Goal: Information Seeking & Learning: Learn about a topic

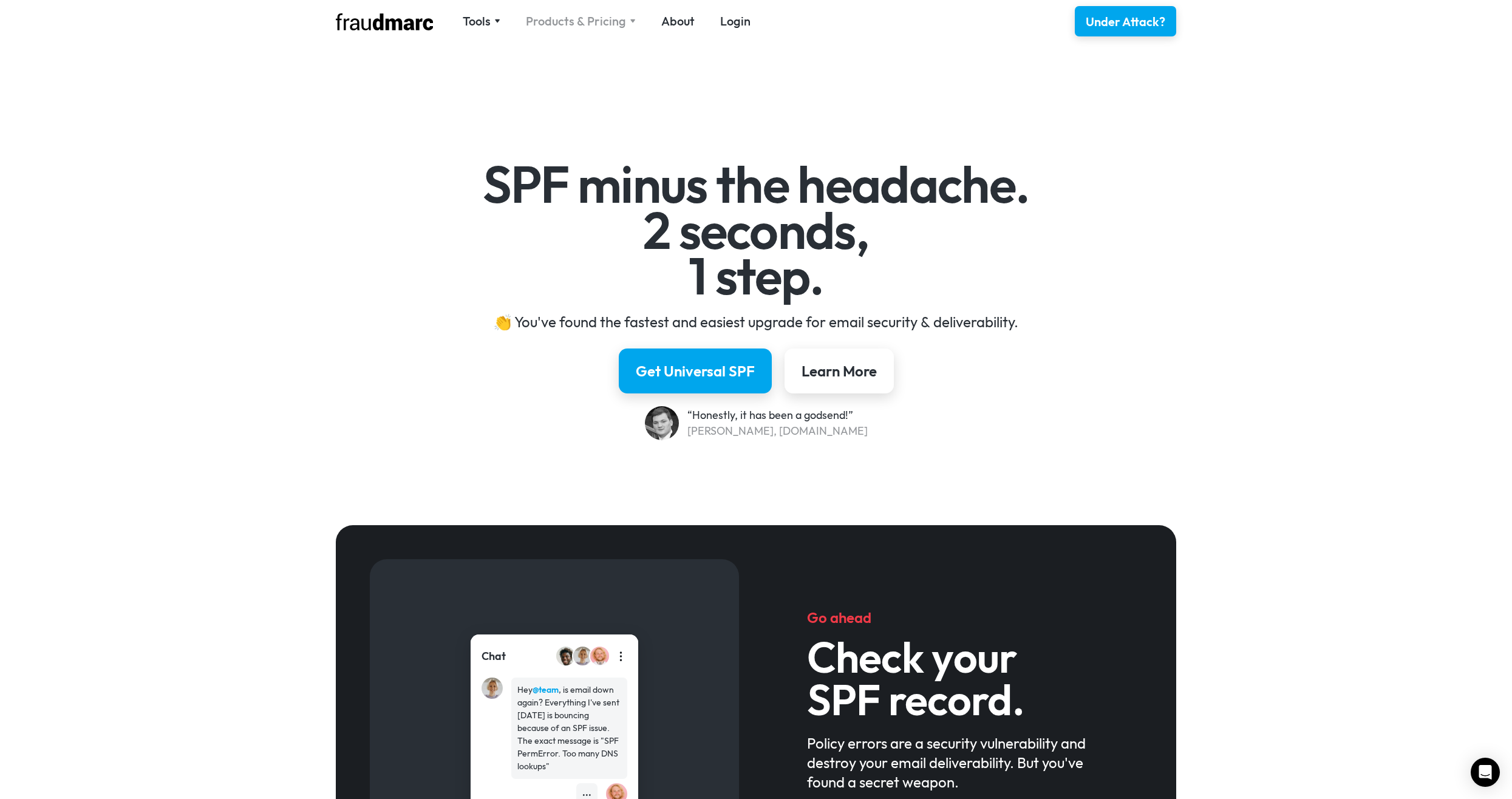
click at [597, 25] on div "Products & Pricing" at bounding box center [576, 20] width 101 height 17
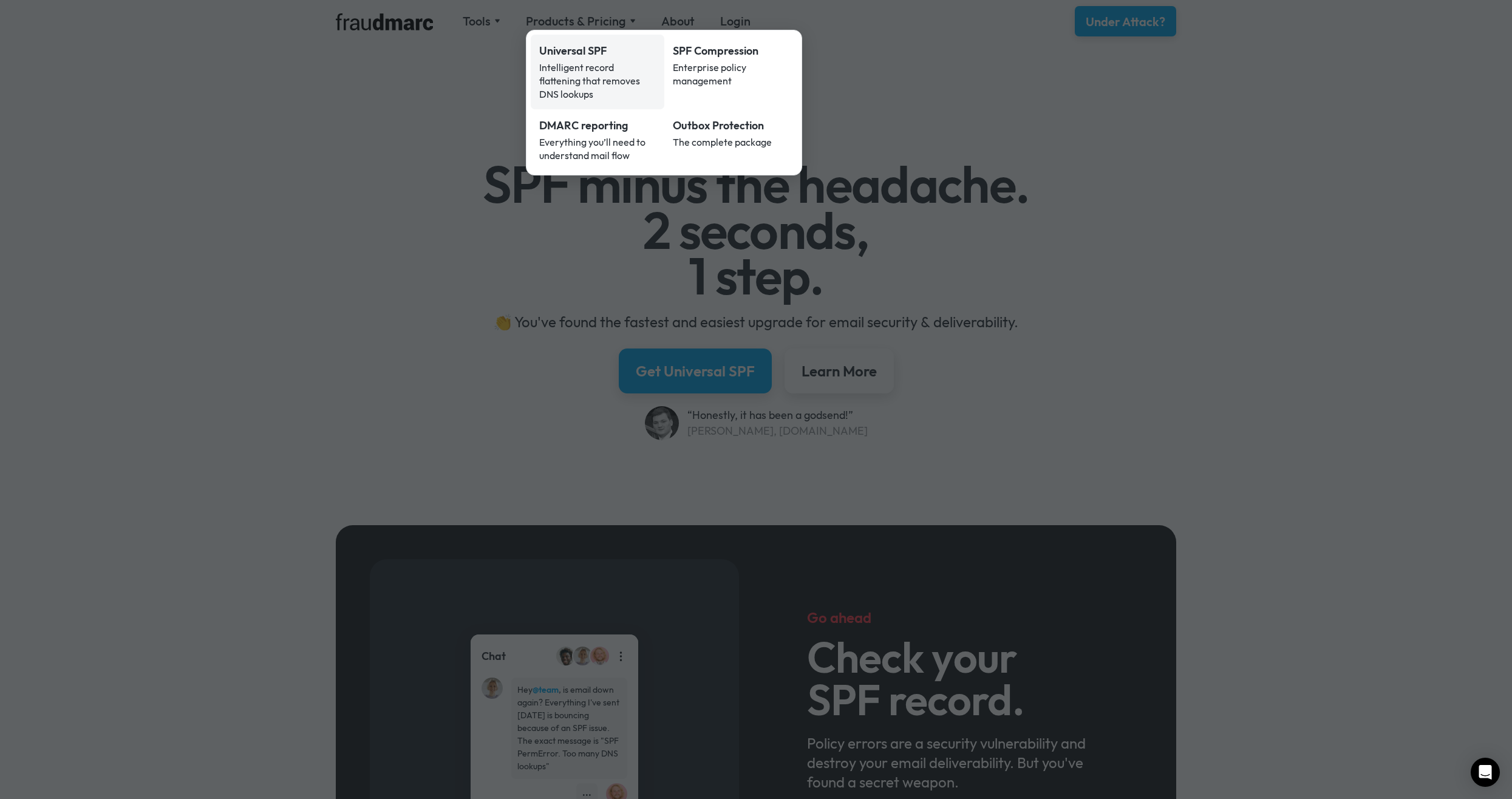
click at [588, 54] on div "Universal SPF" at bounding box center [597, 51] width 116 height 16
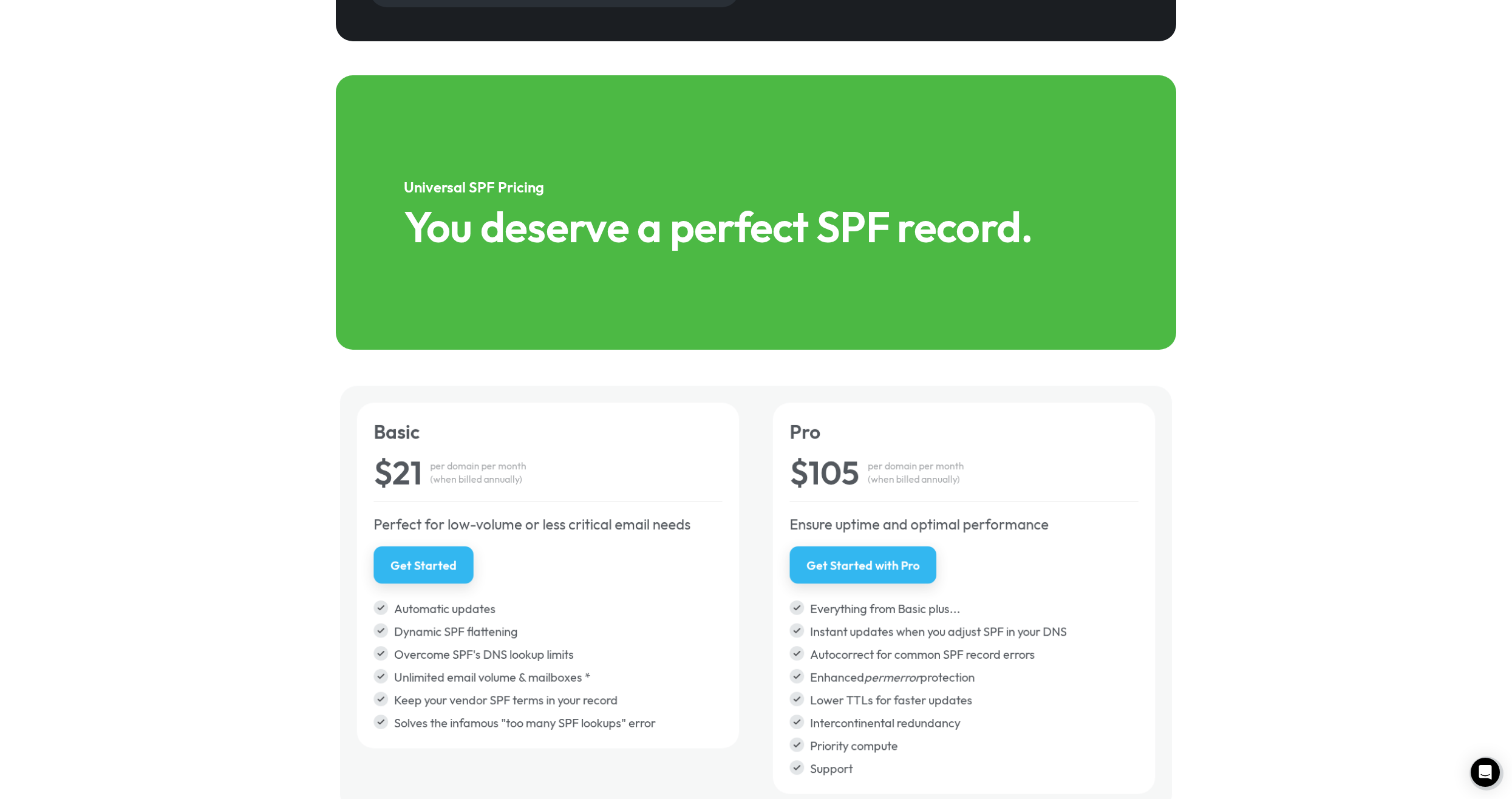
scroll to position [1821, 0]
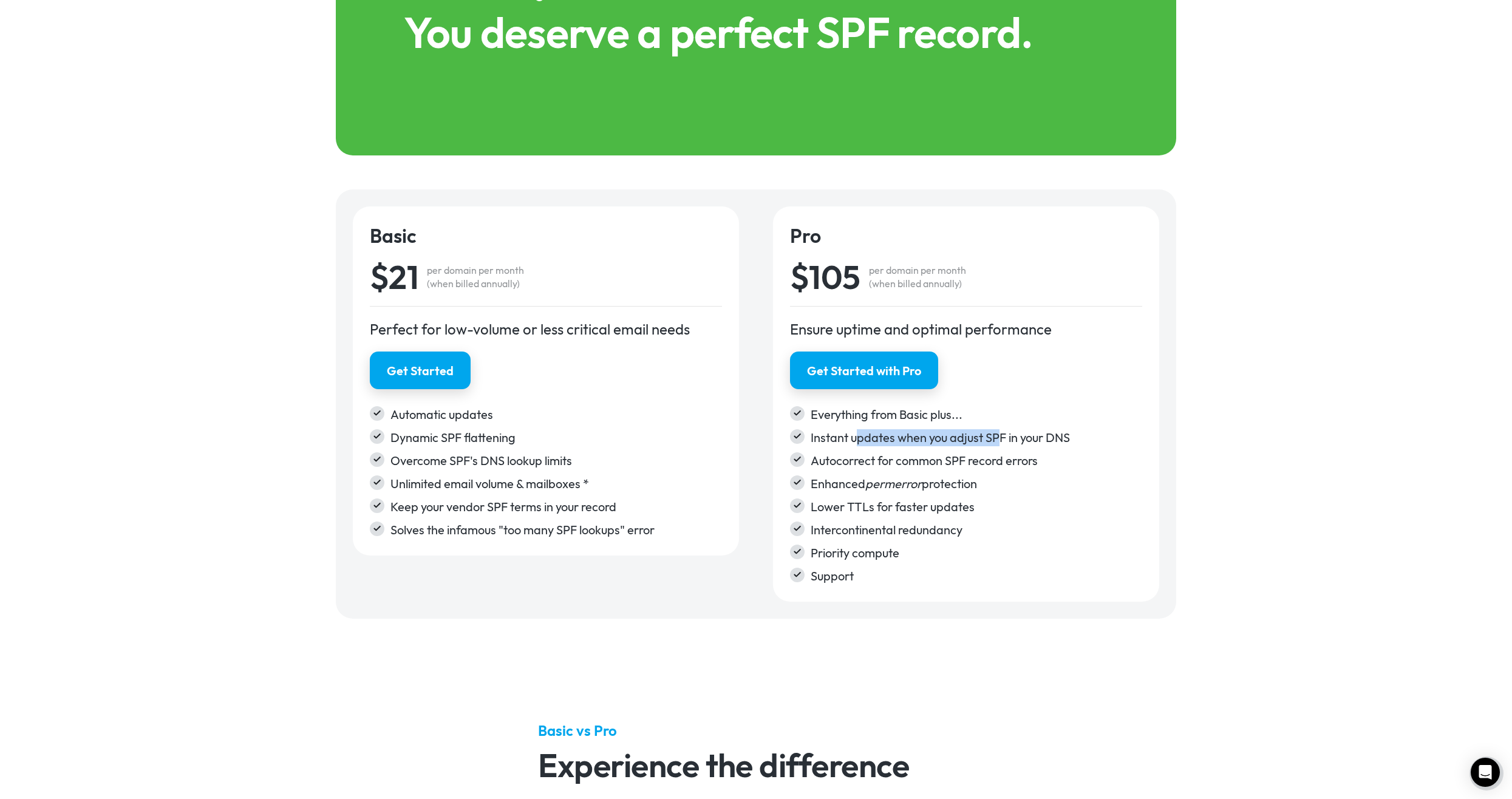
drag, startPoint x: 873, startPoint y: 441, endPoint x: 999, endPoint y: 429, distance: 126.6
click at [999, 429] on div "Instant updates when you adjust SPF in your DNS" at bounding box center [977, 437] width 332 height 17
drag, startPoint x: 999, startPoint y: 429, endPoint x: 818, endPoint y: 468, distance: 185.2
click at [818, 468] on div "Autocorrect for common SPF record errors" at bounding box center [977, 460] width 332 height 17
drag, startPoint x: 818, startPoint y: 468, endPoint x: 936, endPoint y: 482, distance: 118.8
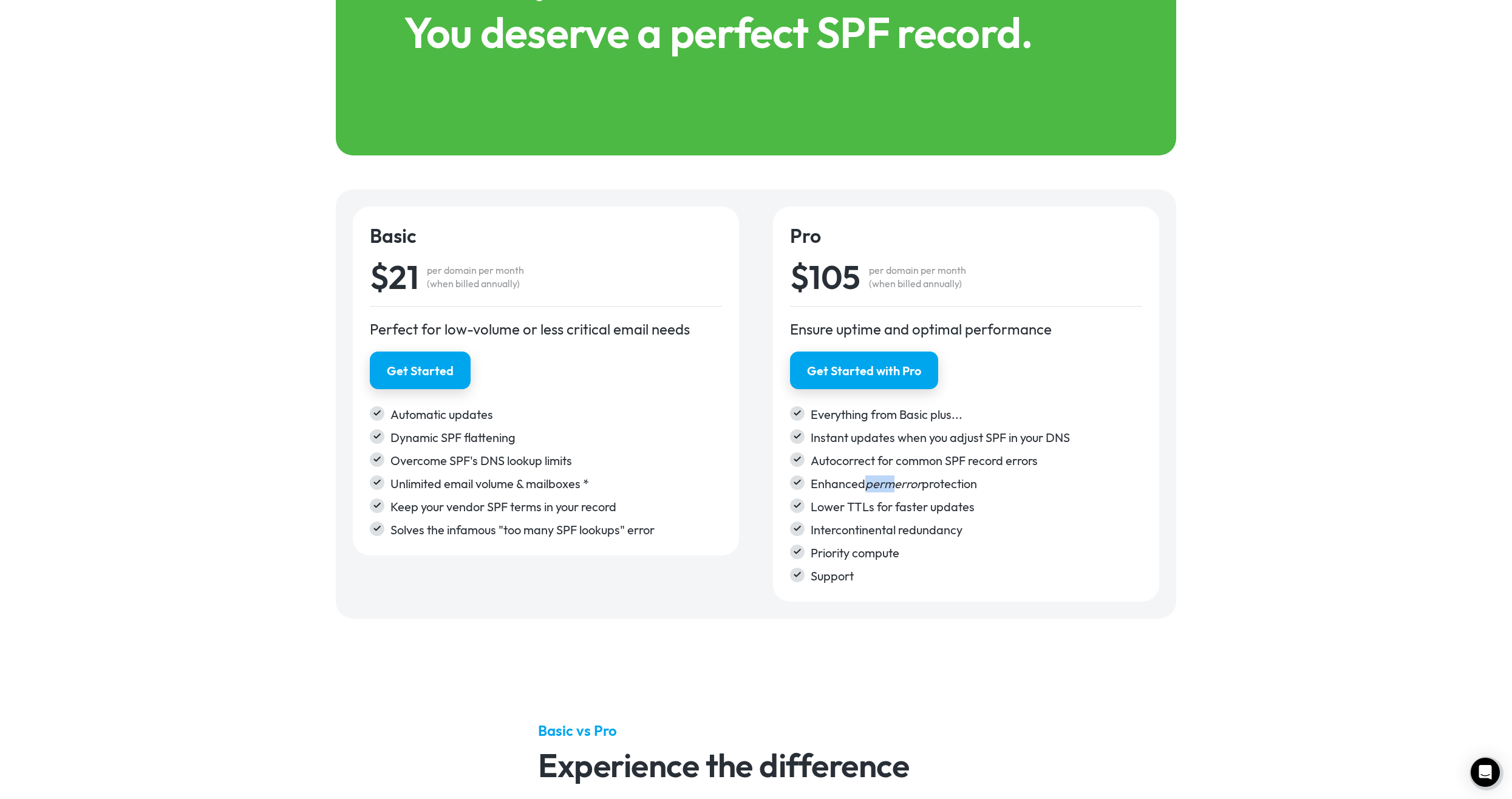
click at [936, 482] on div "Enhanced permerror protection" at bounding box center [977, 483] width 332 height 17
drag, startPoint x: 936, startPoint y: 482, endPoint x: 838, endPoint y: 511, distance: 102.2
click at [838, 511] on div "Lower TTLs for faster updates" at bounding box center [977, 506] width 332 height 17
drag, startPoint x: 838, startPoint y: 511, endPoint x: 909, endPoint y: 538, distance: 76.0
click at [909, 538] on div "Intercontinental redundancy" at bounding box center [977, 529] width 332 height 17
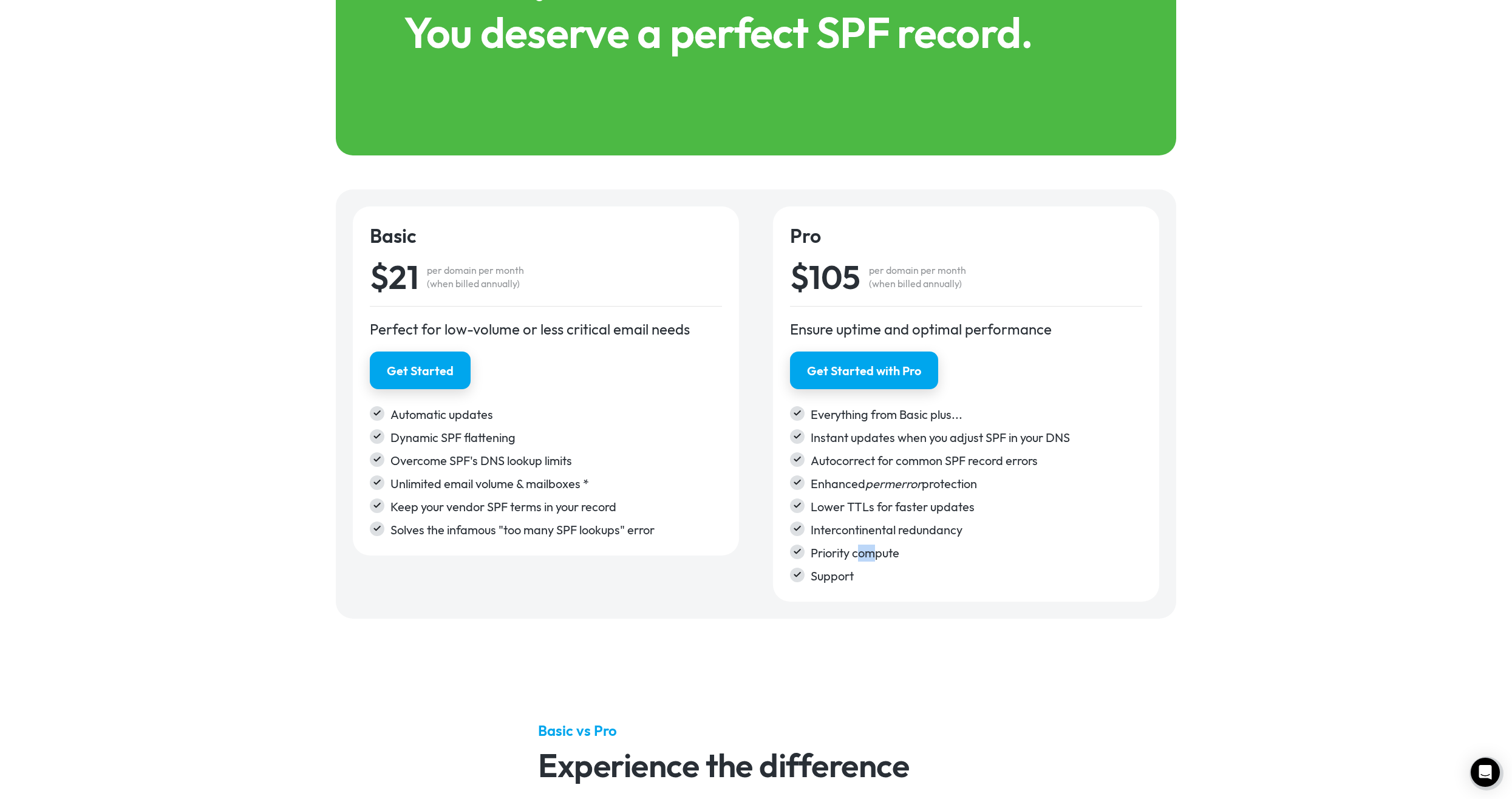
drag, startPoint x: 909, startPoint y: 538, endPoint x: 847, endPoint y: 560, distance: 65.8
click at [847, 560] on div "Priority compute" at bounding box center [977, 553] width 332 height 17
drag, startPoint x: 847, startPoint y: 560, endPoint x: 845, endPoint y: 579, distance: 19.1
click at [845, 579] on div "Support" at bounding box center [977, 576] width 332 height 17
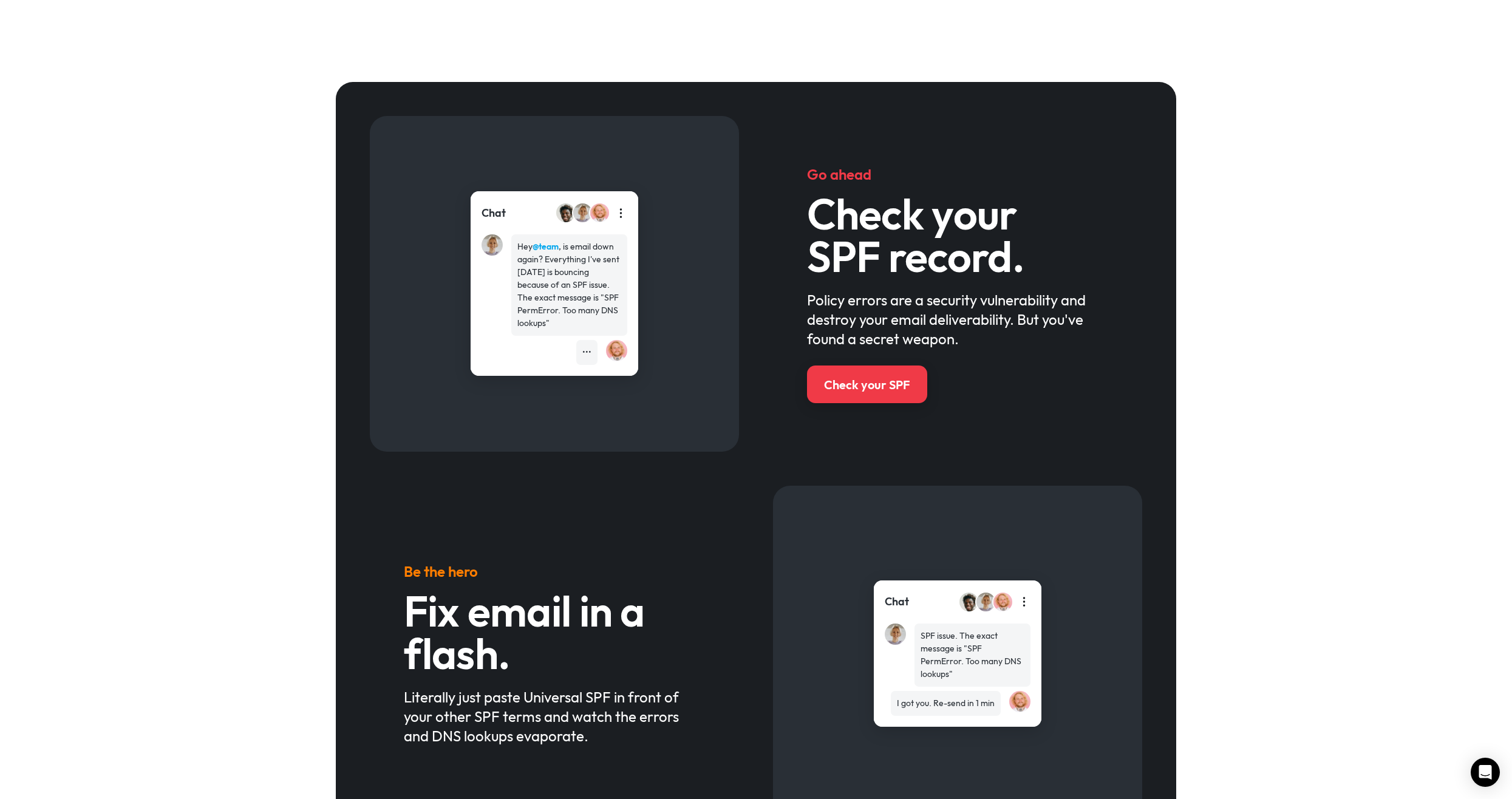
scroll to position [0, 0]
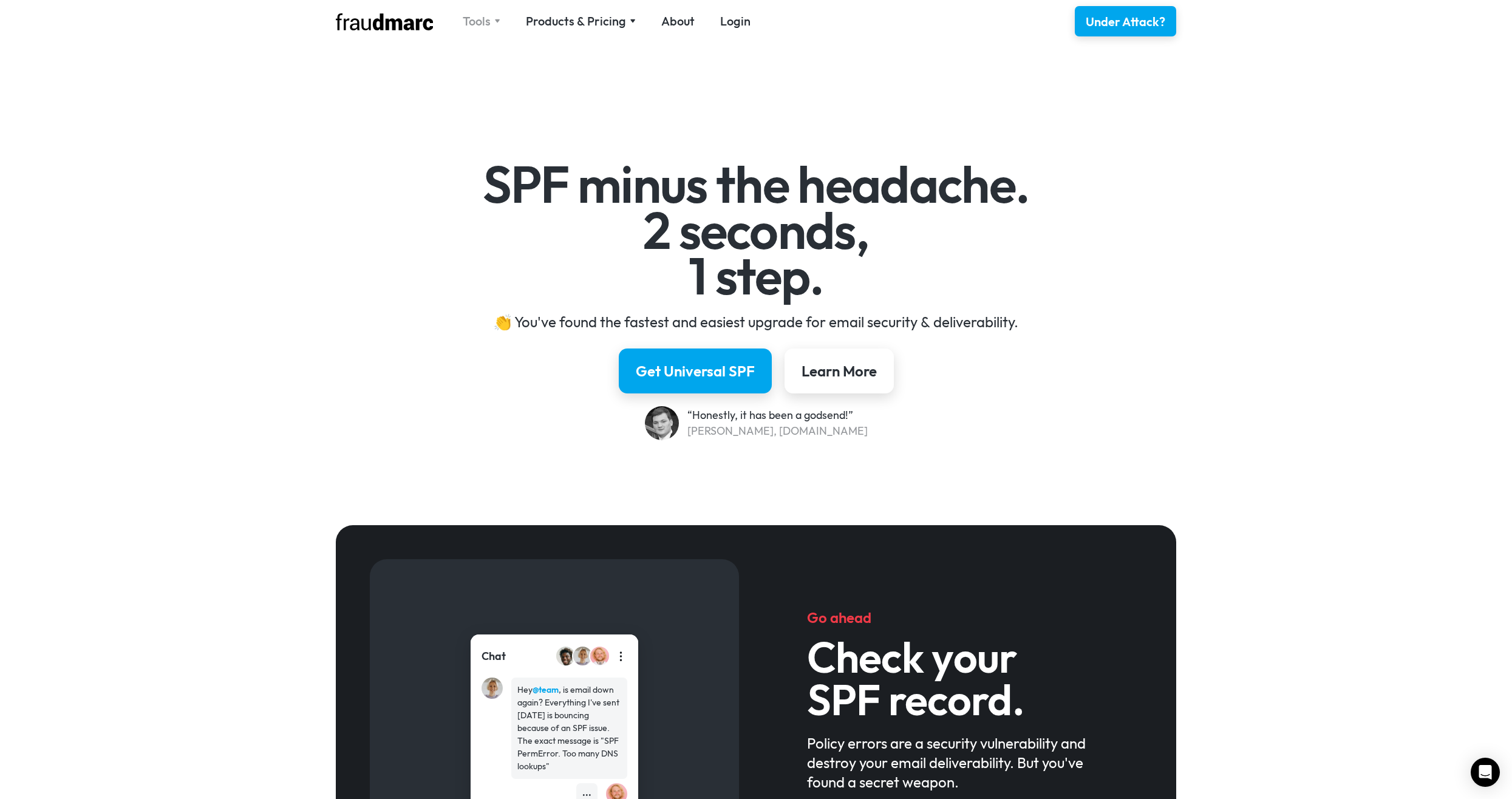
click at [490, 20] on div "Tools" at bounding box center [482, 20] width 38 height 17
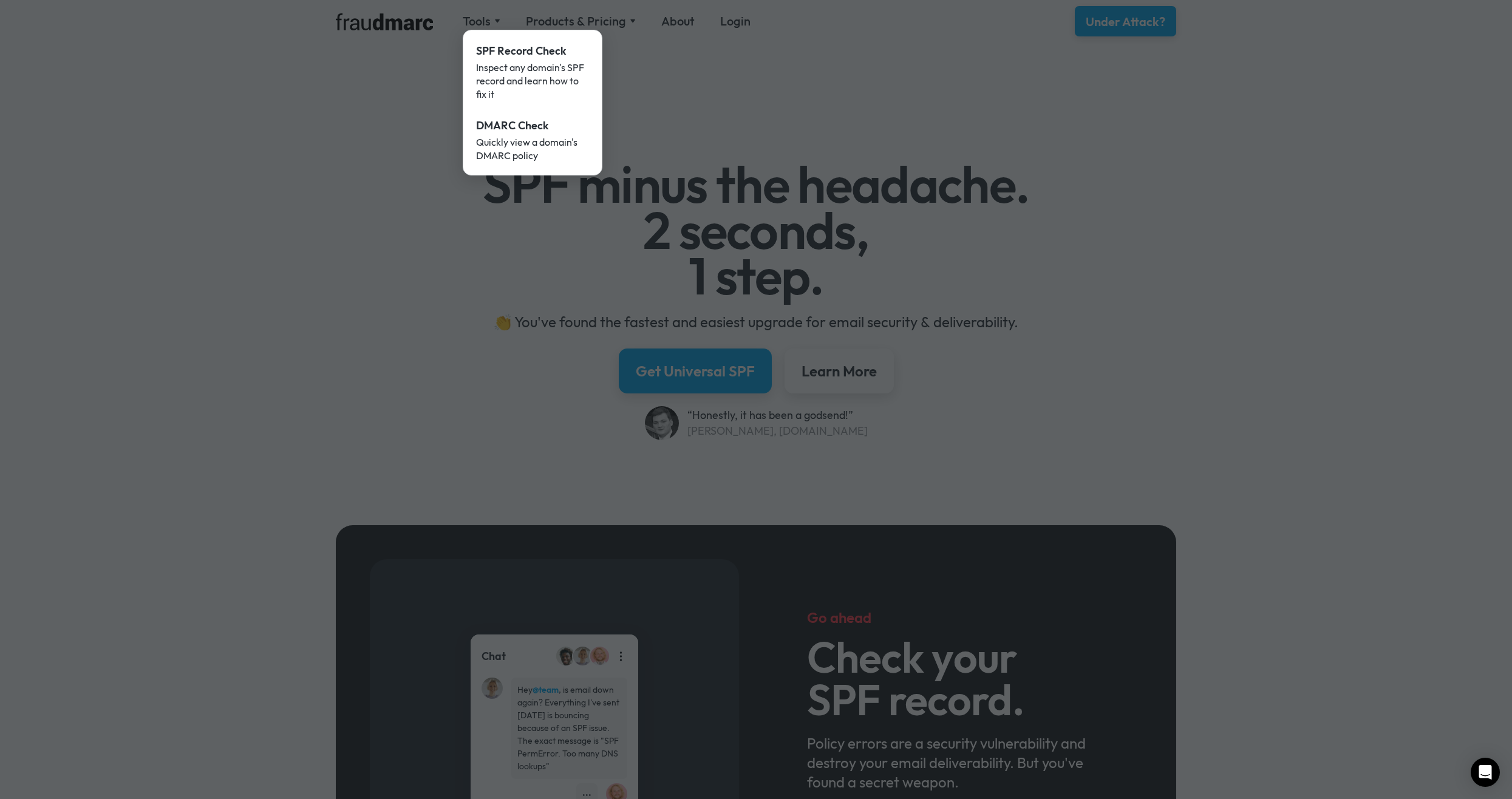
click at [334, 147] on div at bounding box center [756, 400] width 1512 height 799
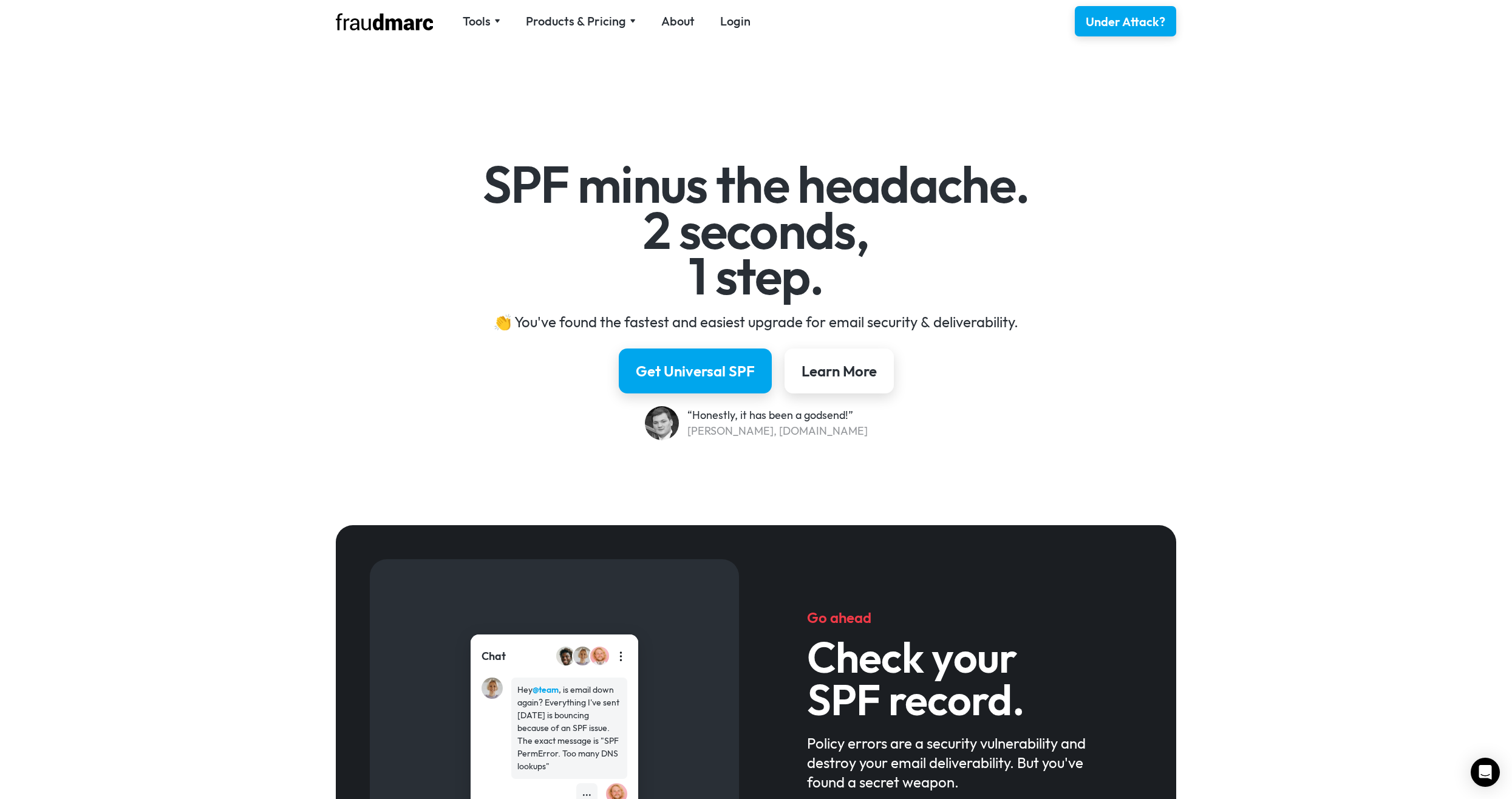
click at [283, 312] on div "SPF minus the headache. 2 seconds, 1 step. 👏 You've found the fastest and easie…" at bounding box center [756, 283] width 1512 height 449
click at [850, 377] on div "Learn More" at bounding box center [838, 370] width 79 height 20
click at [610, 17] on div "Products & Pricing" at bounding box center [576, 20] width 101 height 17
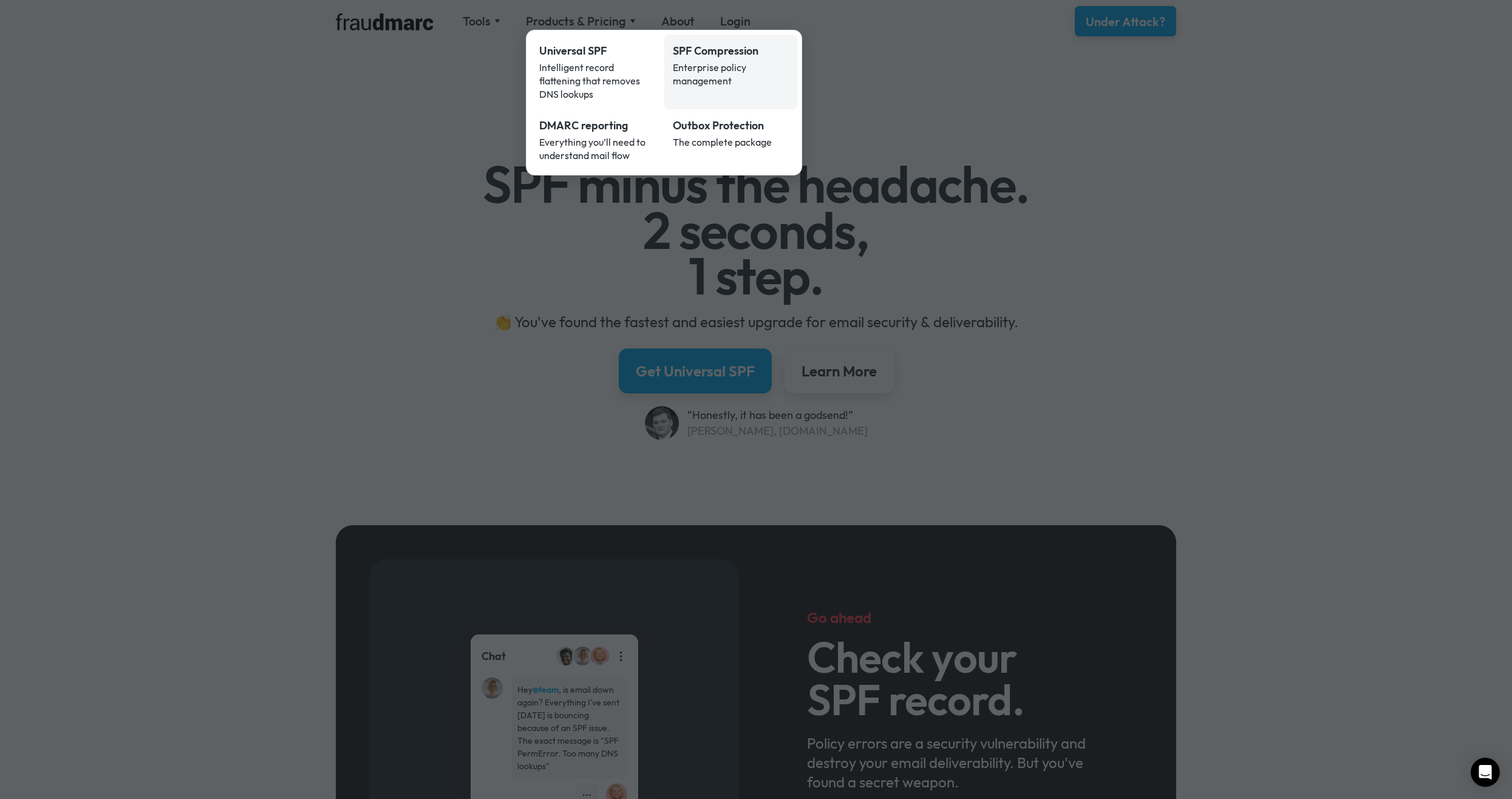
click at [711, 61] on div "Enterprise policy management" at bounding box center [731, 74] width 116 height 26
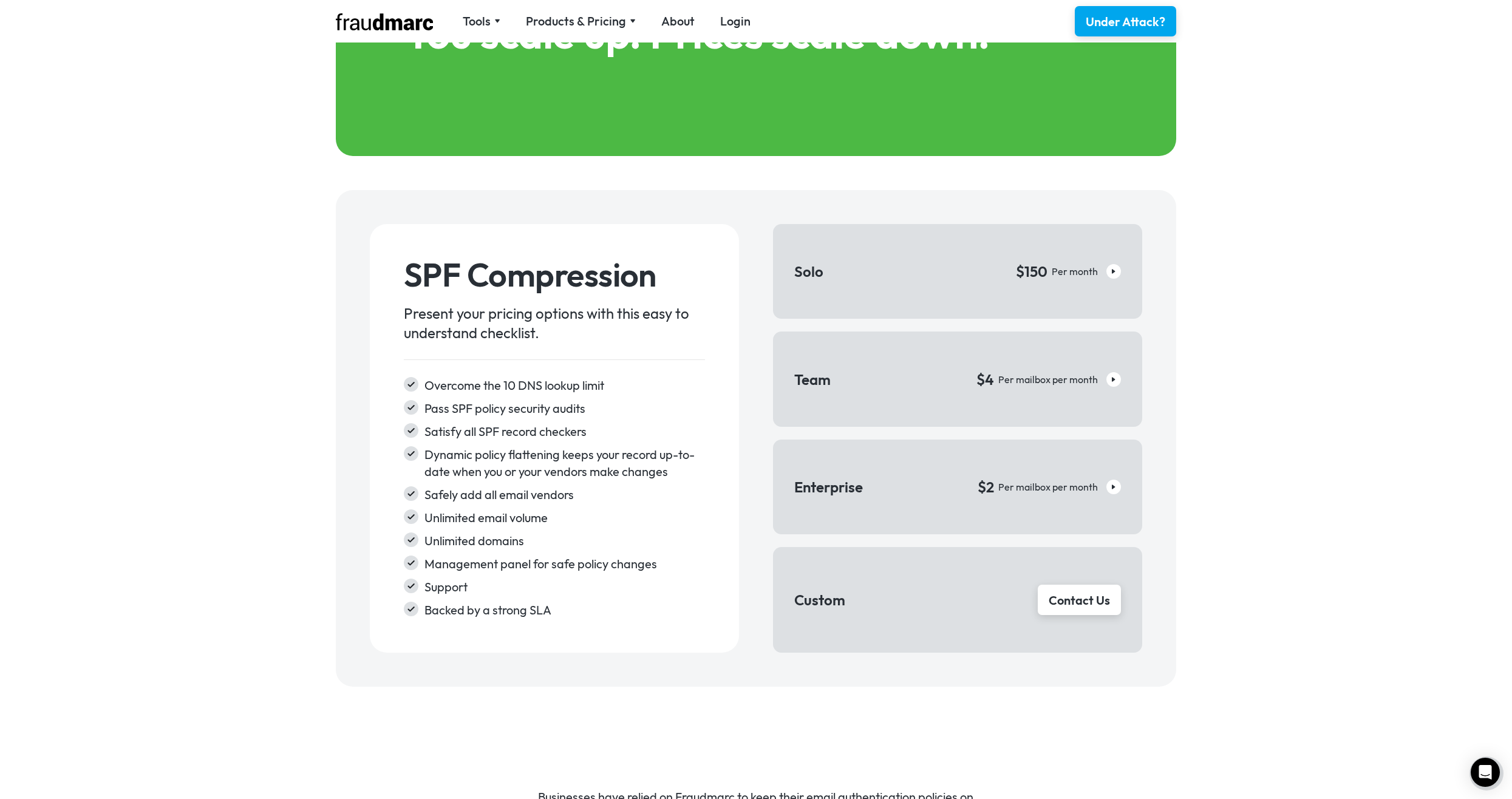
scroll to position [1760, 0]
